Goal: Task Accomplishment & Management: Manage account settings

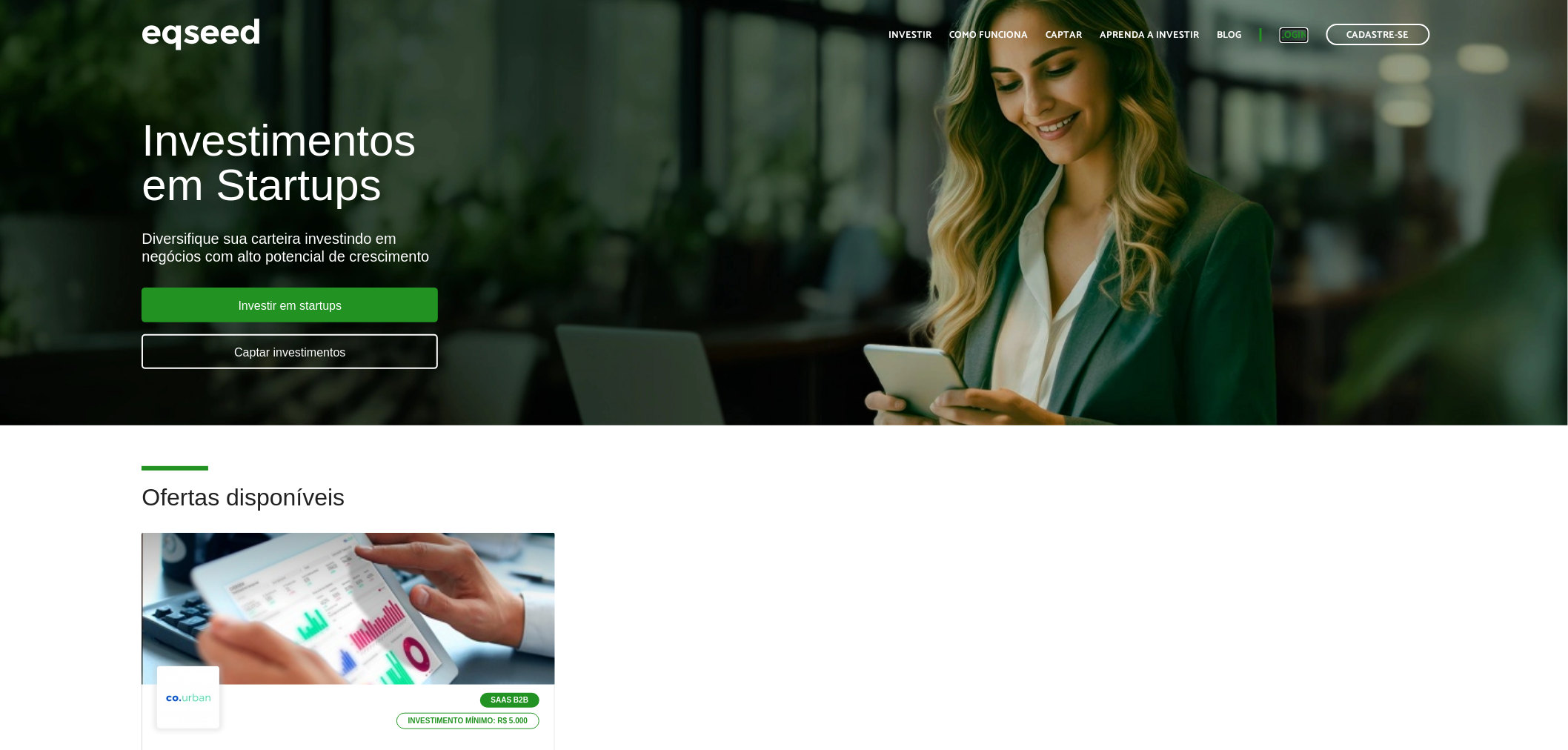
click at [1296, 40] on link "Login" at bounding box center [1294, 35] width 29 height 9
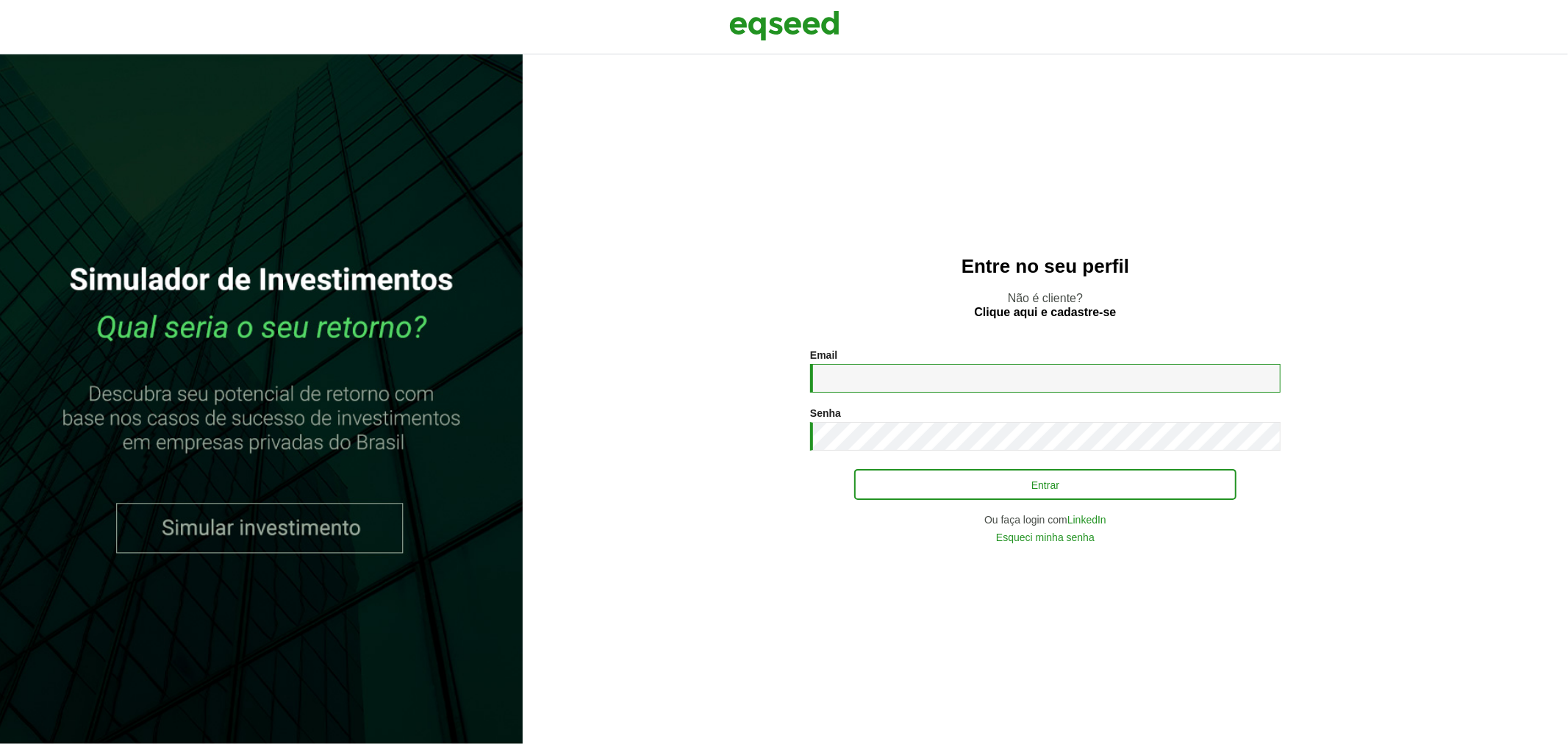
type input "**********"
click at [938, 491] on button "Entrar" at bounding box center [1045, 485] width 382 height 28
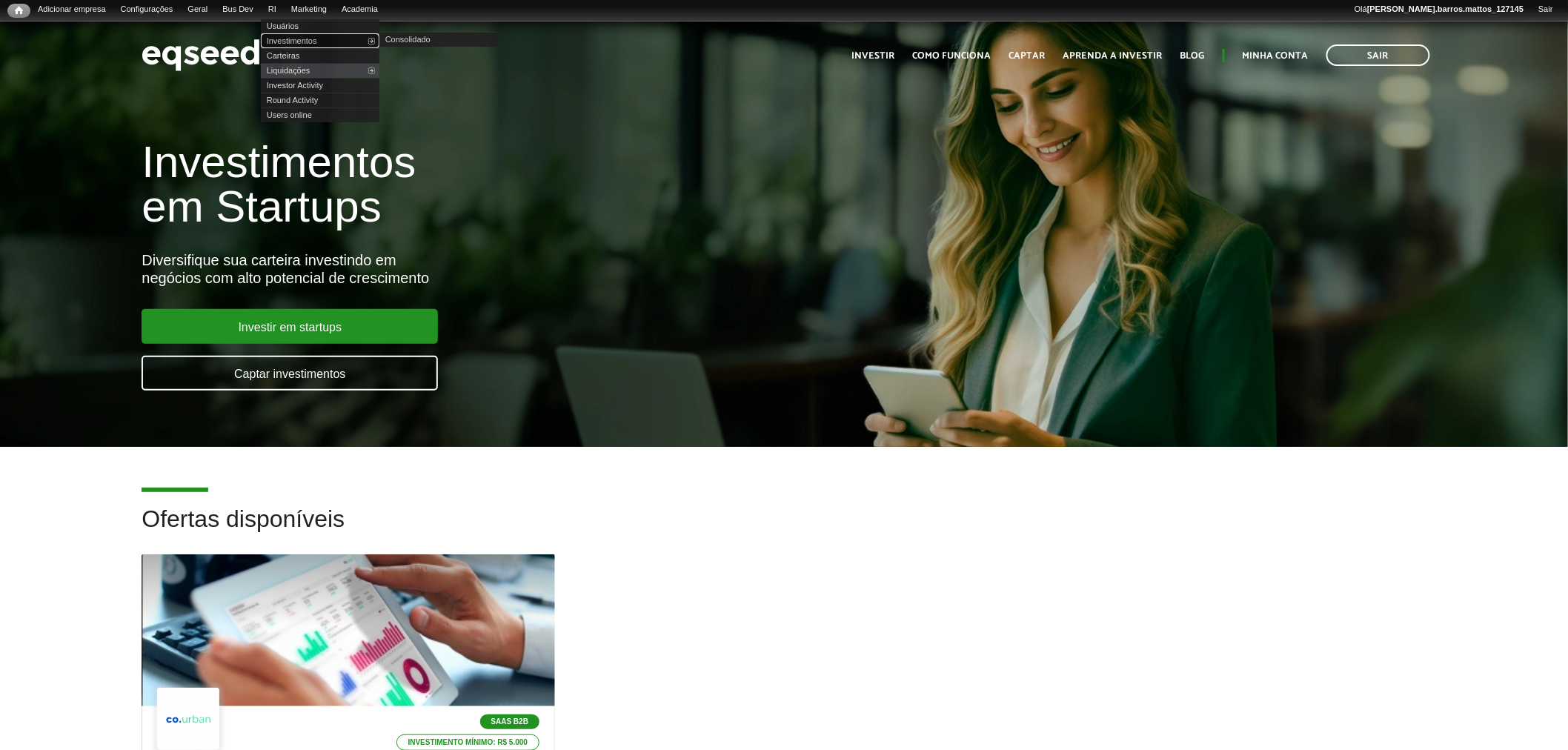
click at [294, 39] on link "Investimentos" at bounding box center [319, 40] width 119 height 15
